Goal: Task Accomplishment & Management: Manage account settings

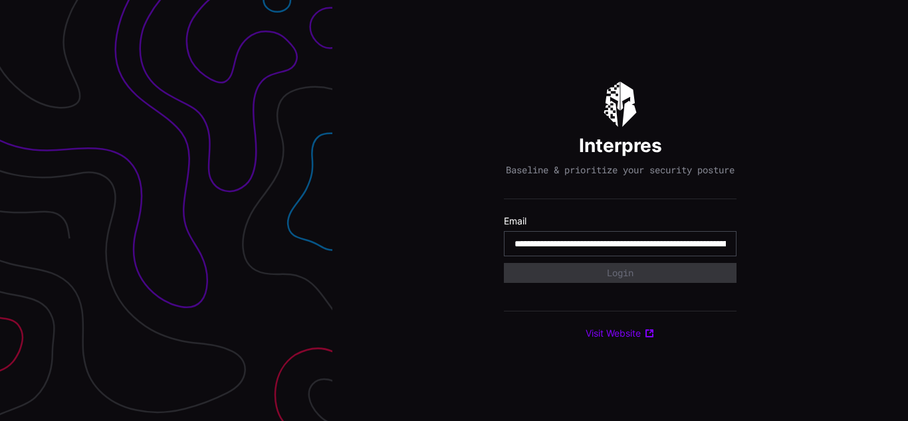
click at [620, 250] on input "**********" at bounding box center [619, 244] width 211 height 12
click at [454, 211] on div "Interpres Baseline & prioritize your security posture Email Login Visit Website" at bounding box center [619, 210] width 575 height 421
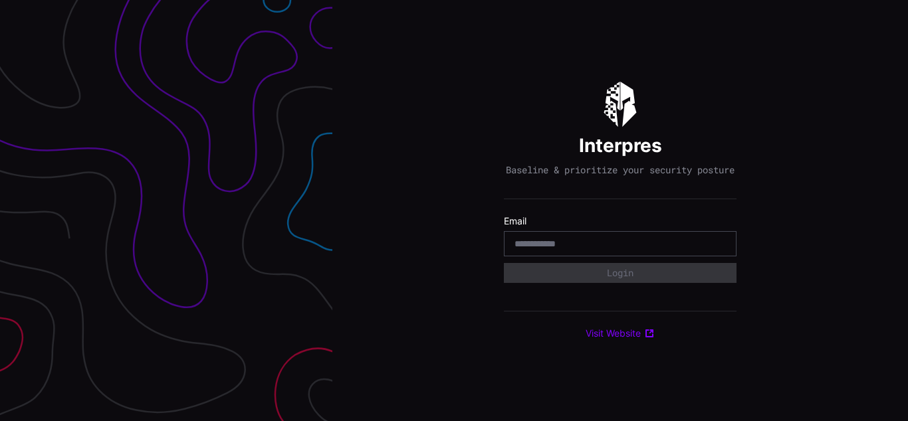
click at [454, 211] on div "Interpres Baseline & prioritize your security posture Email Login Visit Website" at bounding box center [619, 210] width 575 height 421
